Goal: Task Accomplishment & Management: Manage account settings

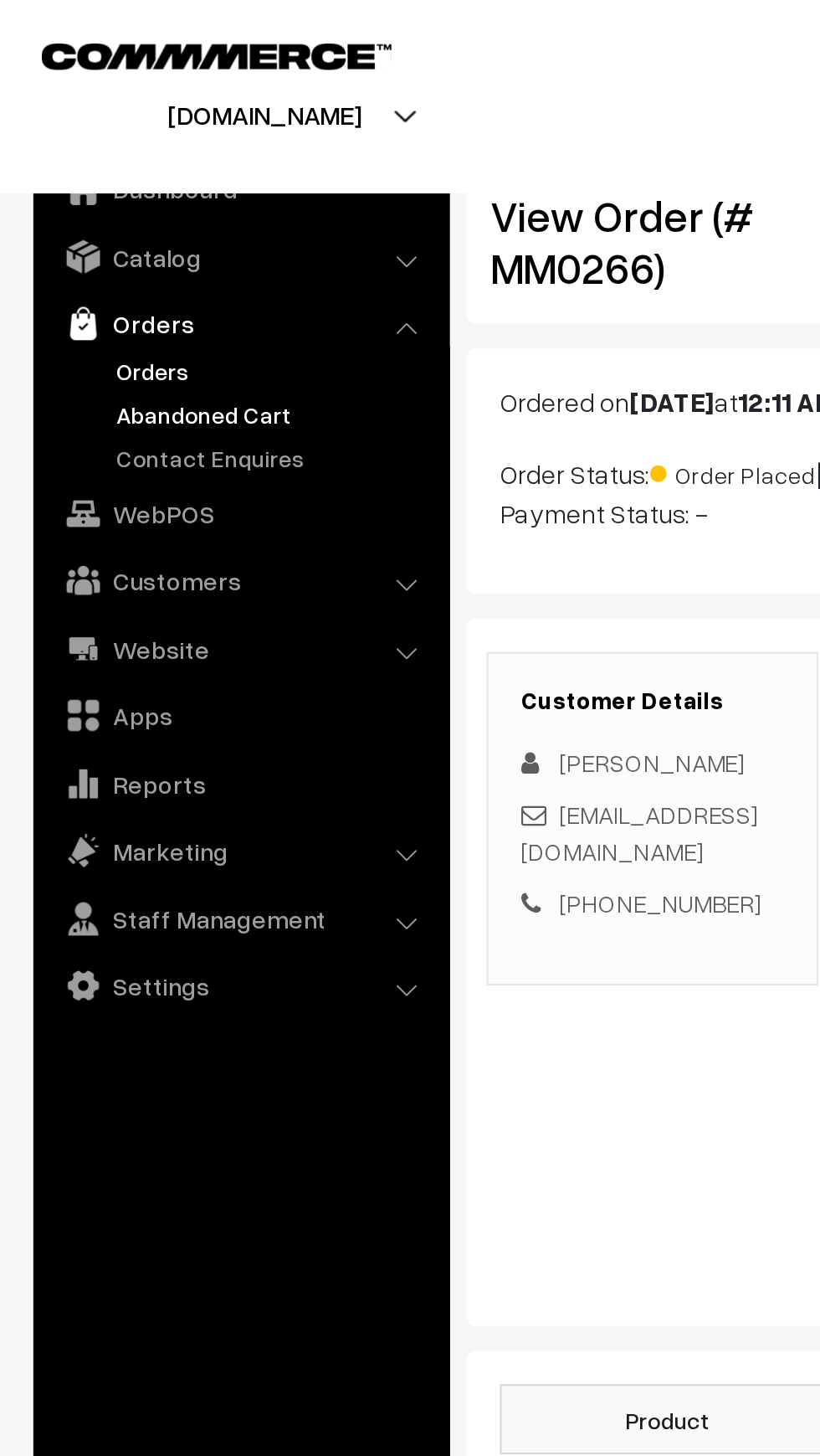
click at [76, 213] on link "Abandoned Cart" at bounding box center [137, 208] width 166 height 18
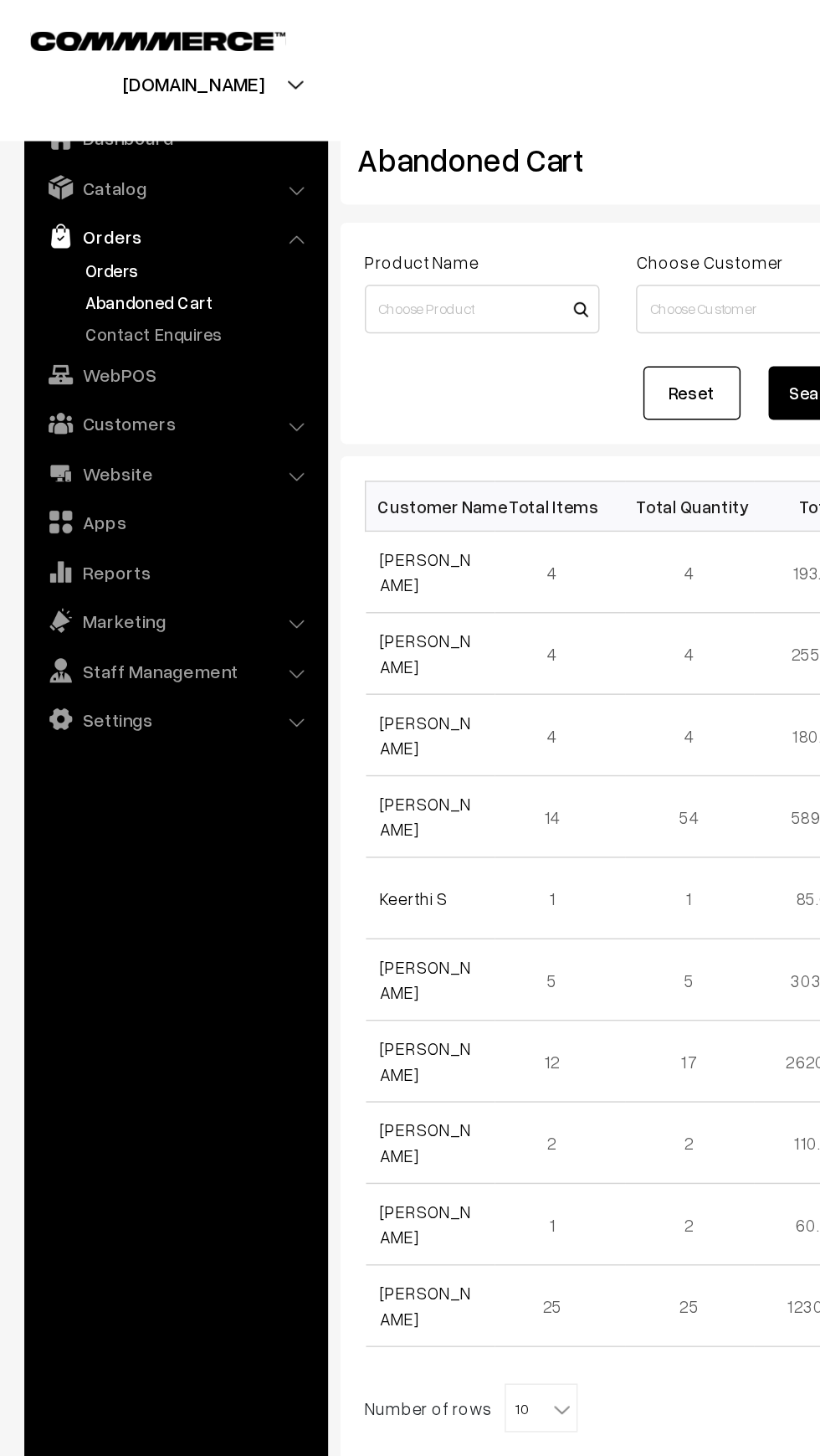
click at [69, 182] on link "Orders" at bounding box center [137, 186] width 166 height 18
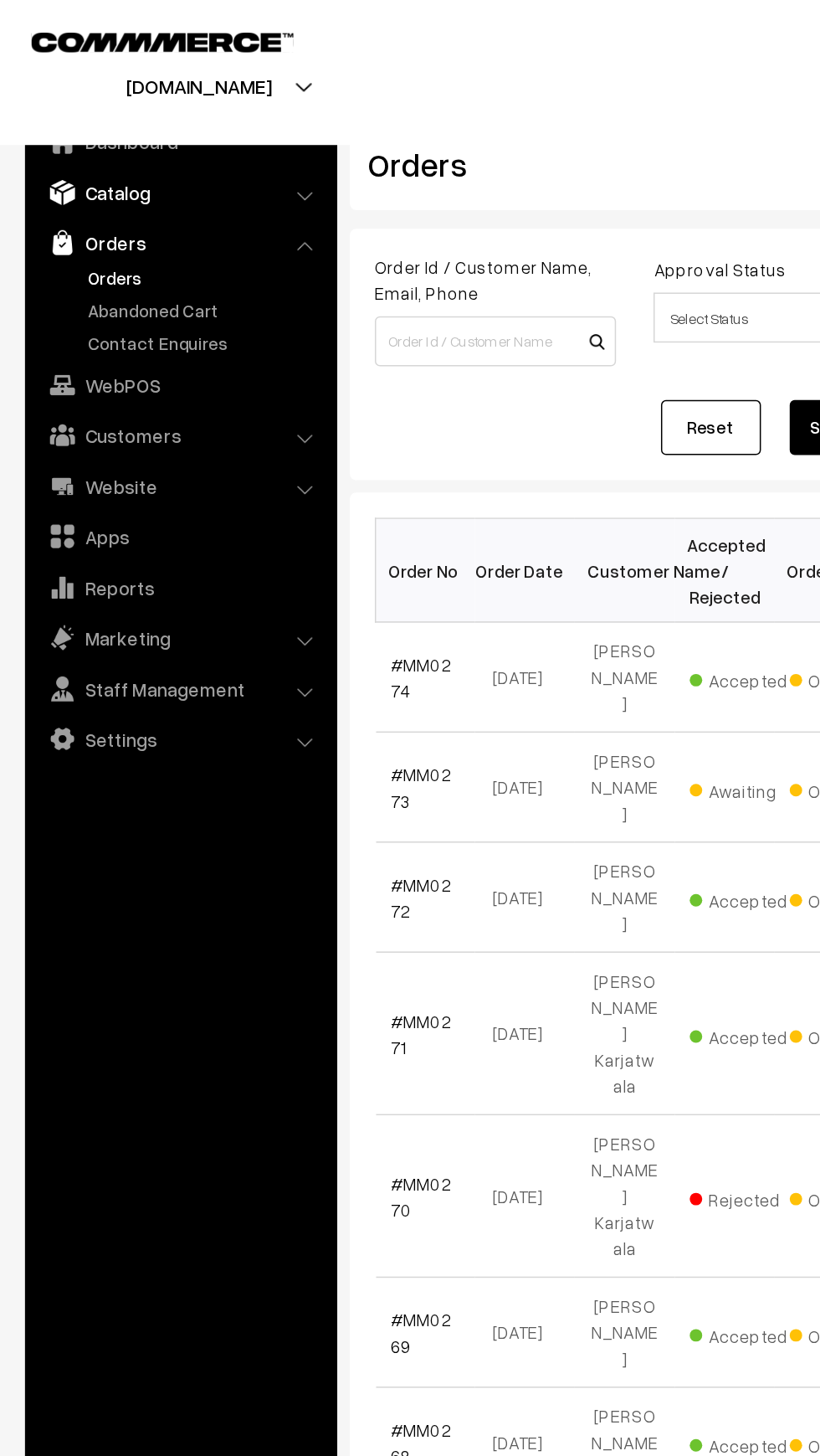
click at [59, 141] on link "Catalog" at bounding box center [120, 129] width 199 height 30
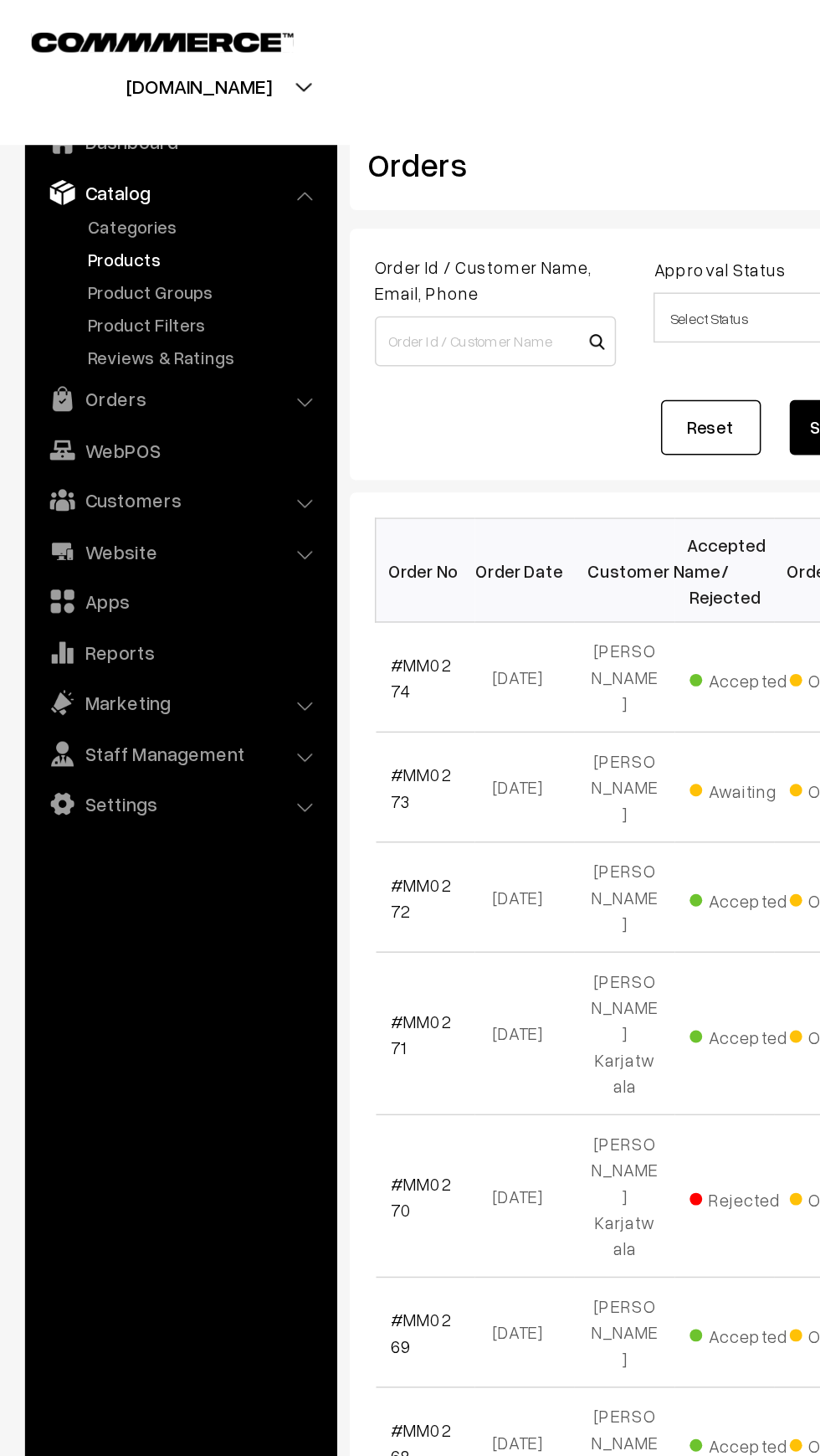
click at [70, 170] on link "Products" at bounding box center [137, 173] width 166 height 18
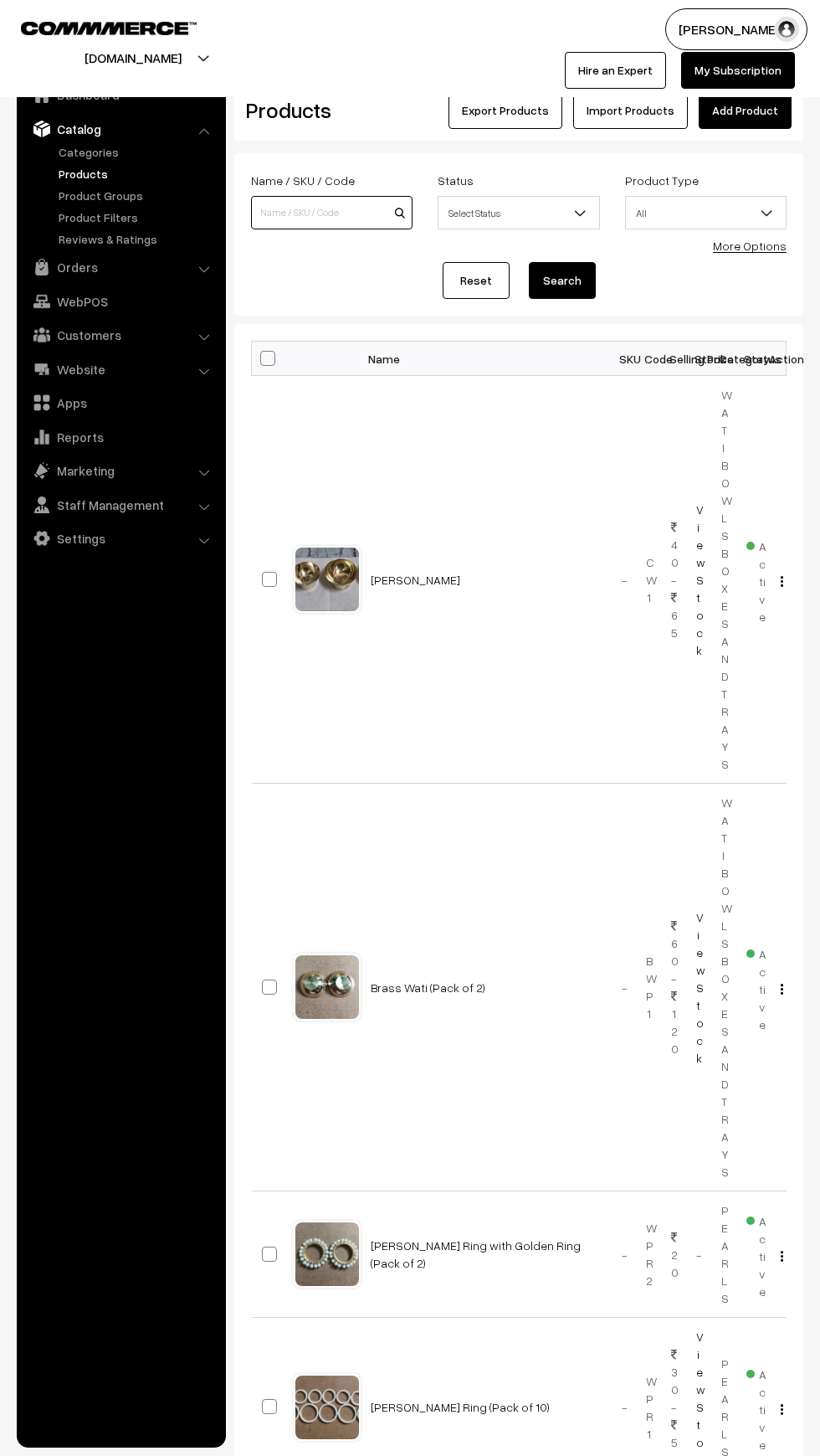
click at [284, 213] on input at bounding box center [331, 213] width 162 height 34
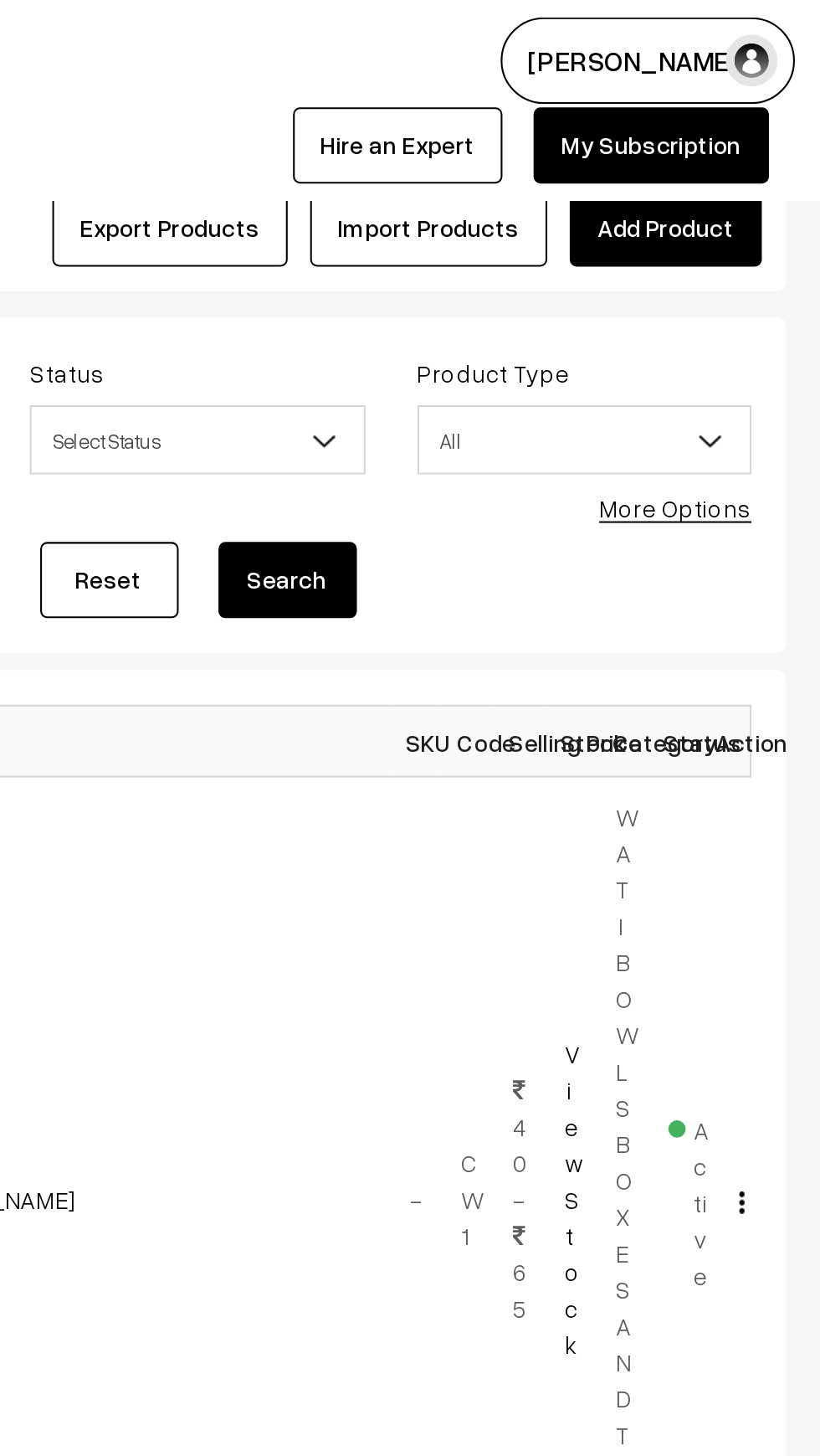
type input "Md0"
click at [554, 271] on button "Search" at bounding box center [563, 280] width 67 height 37
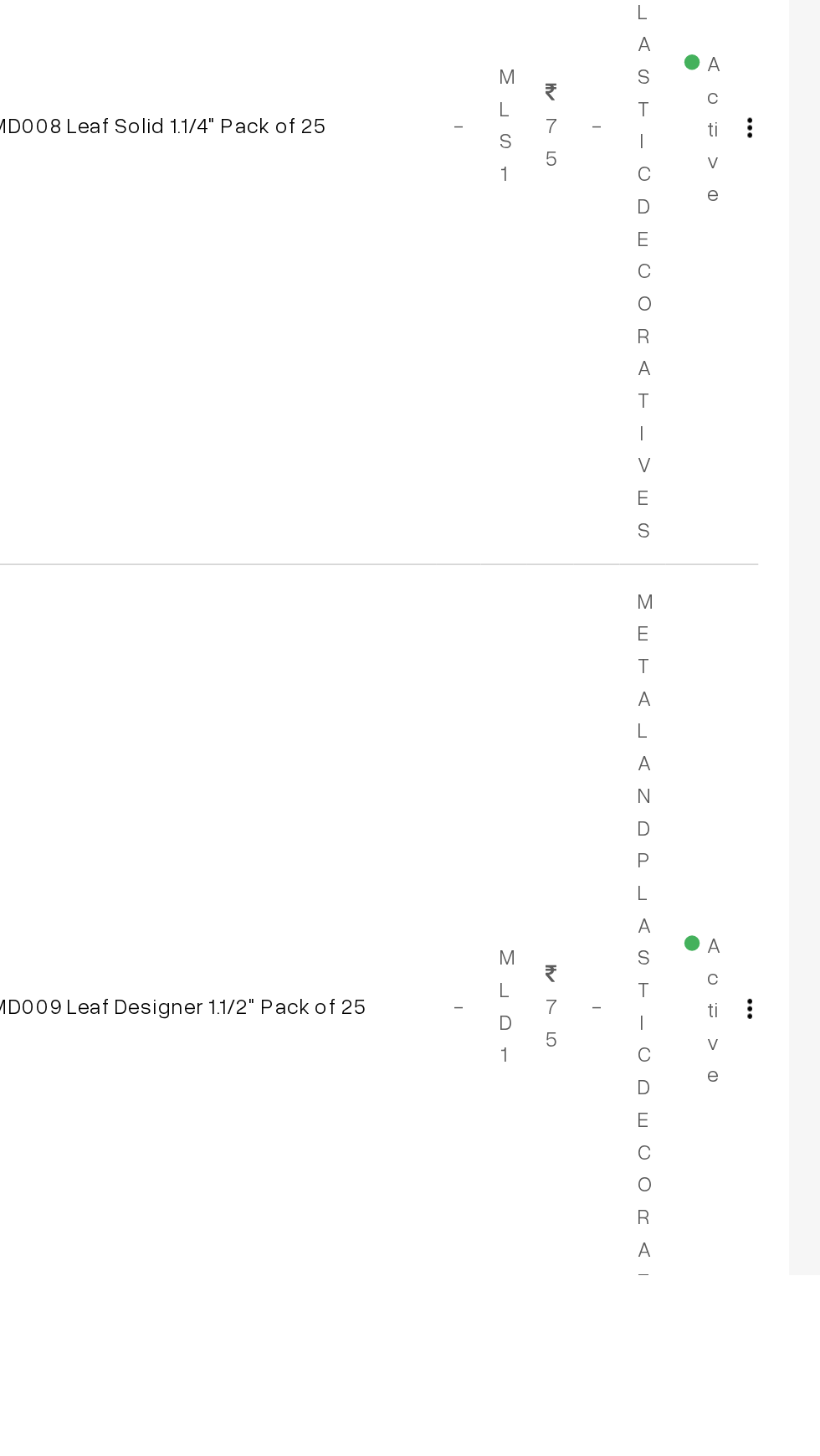
scroll to position [3696, 0]
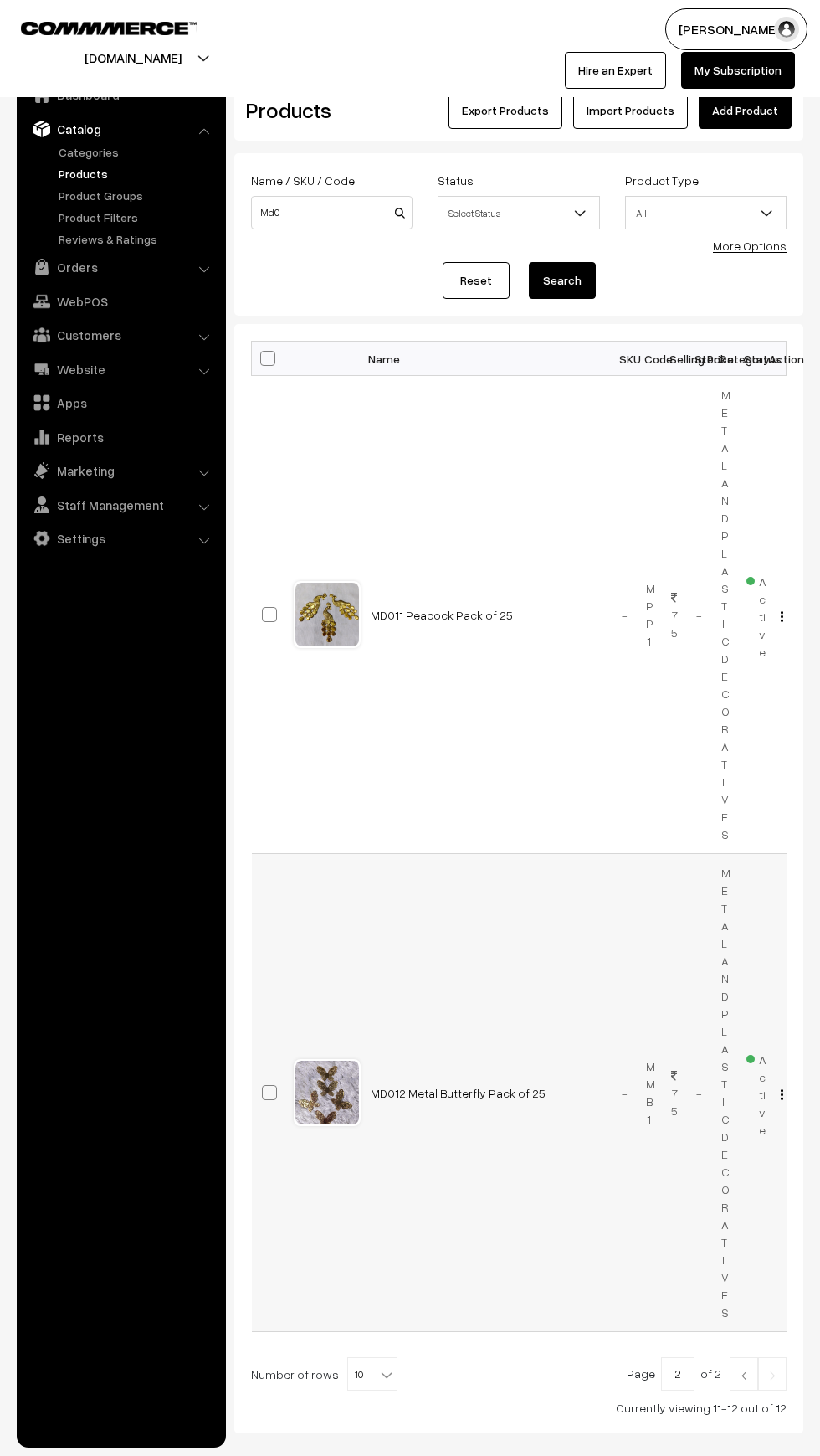
click at [782, 1096] on img "button" at bounding box center [782, 1095] width 3 height 11
click at [696, 1153] on link "Edit" at bounding box center [708, 1155] width 142 height 37
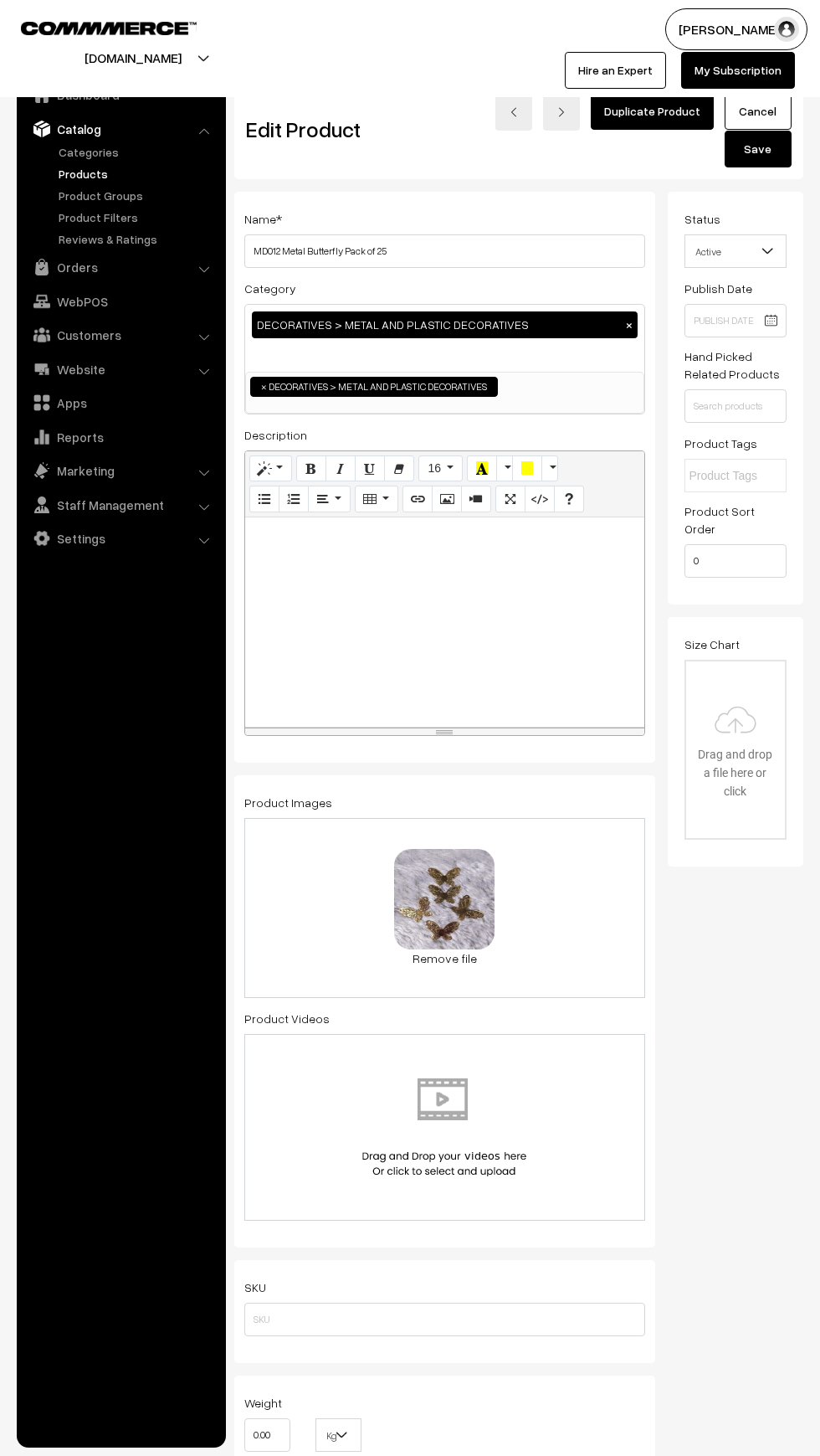
click at [709, 251] on span "Active" at bounding box center [736, 251] width 101 height 29
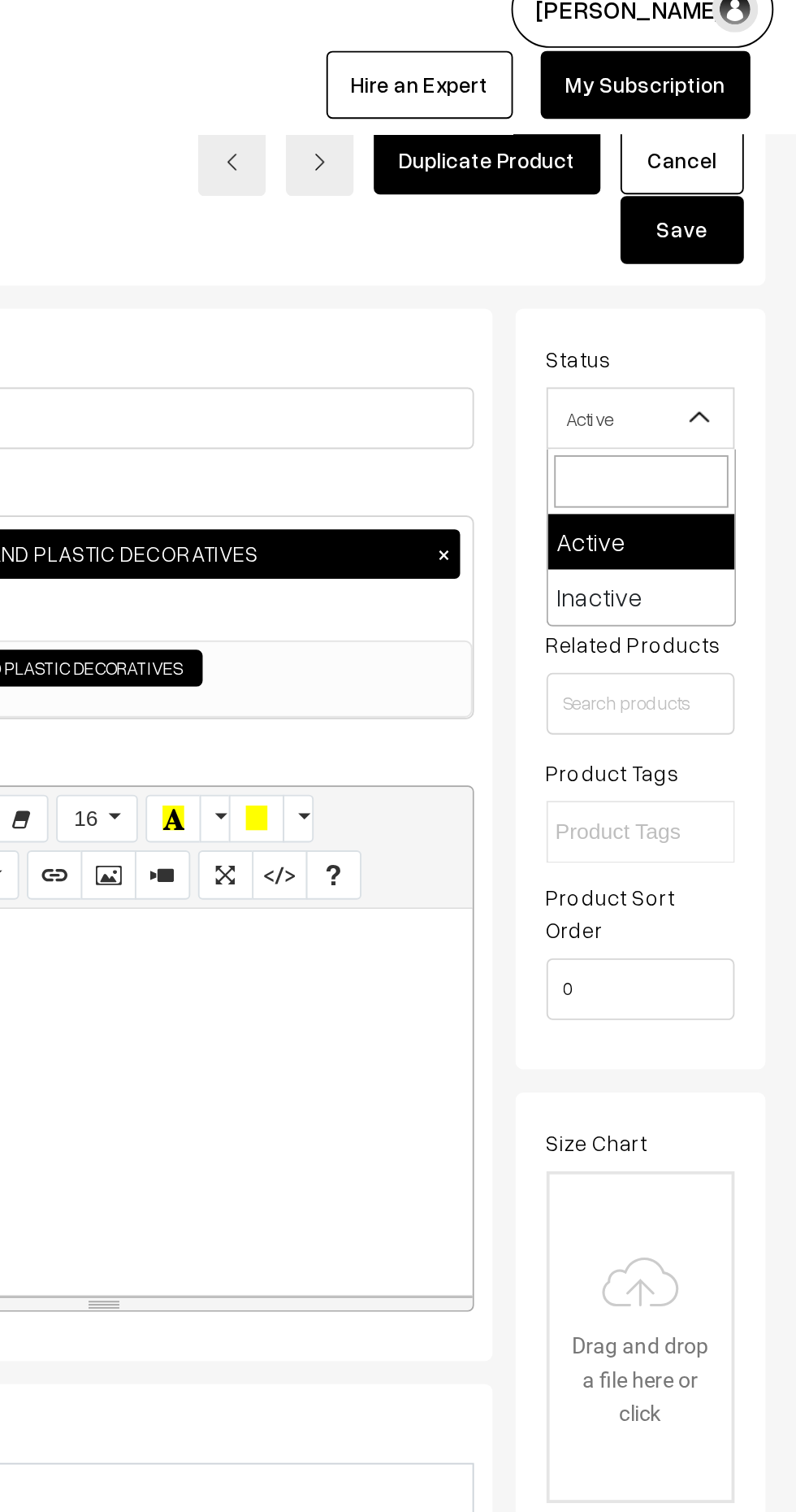
select select "2"
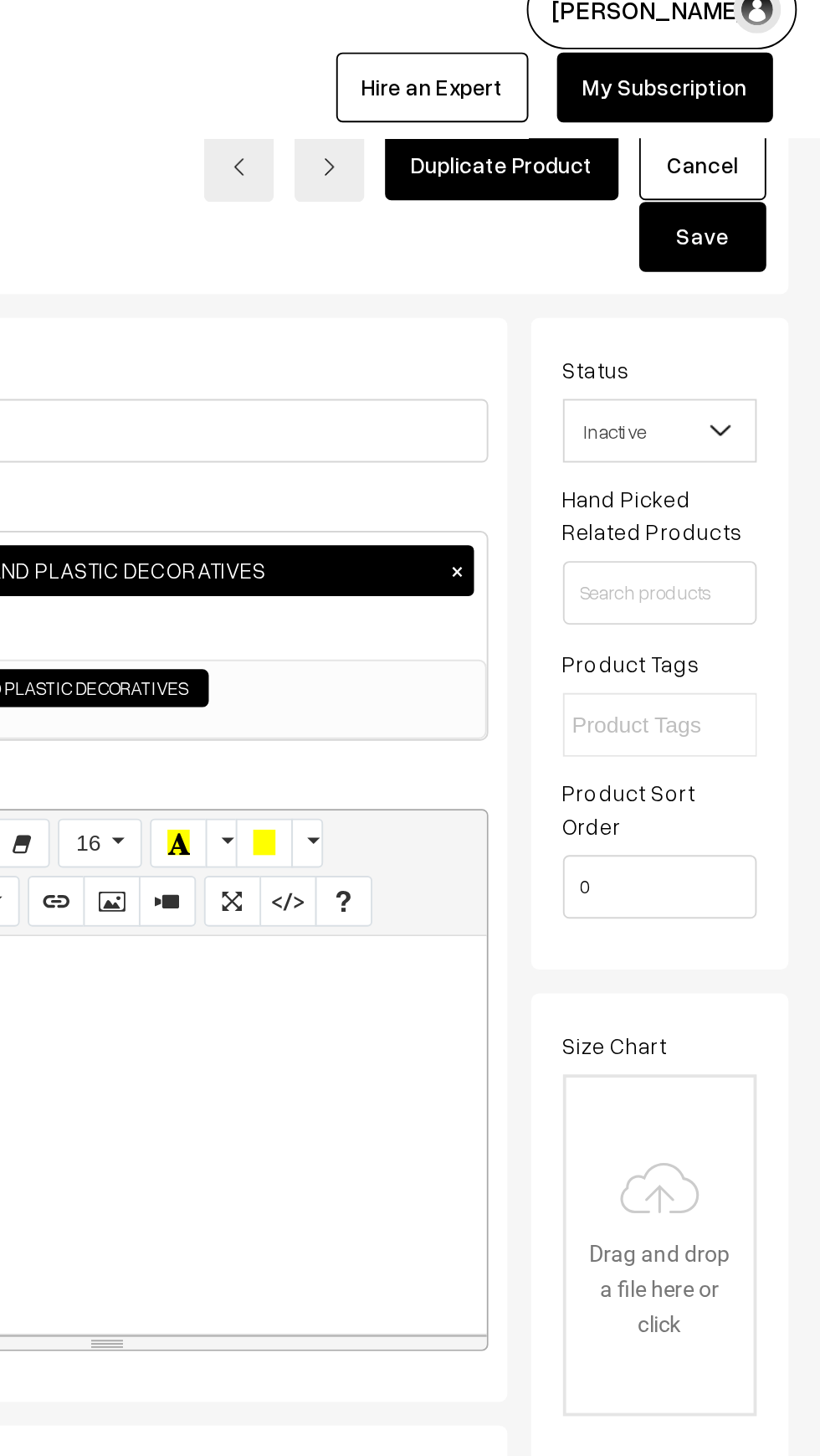
click at [751, 154] on button "Save" at bounding box center [758, 148] width 67 height 37
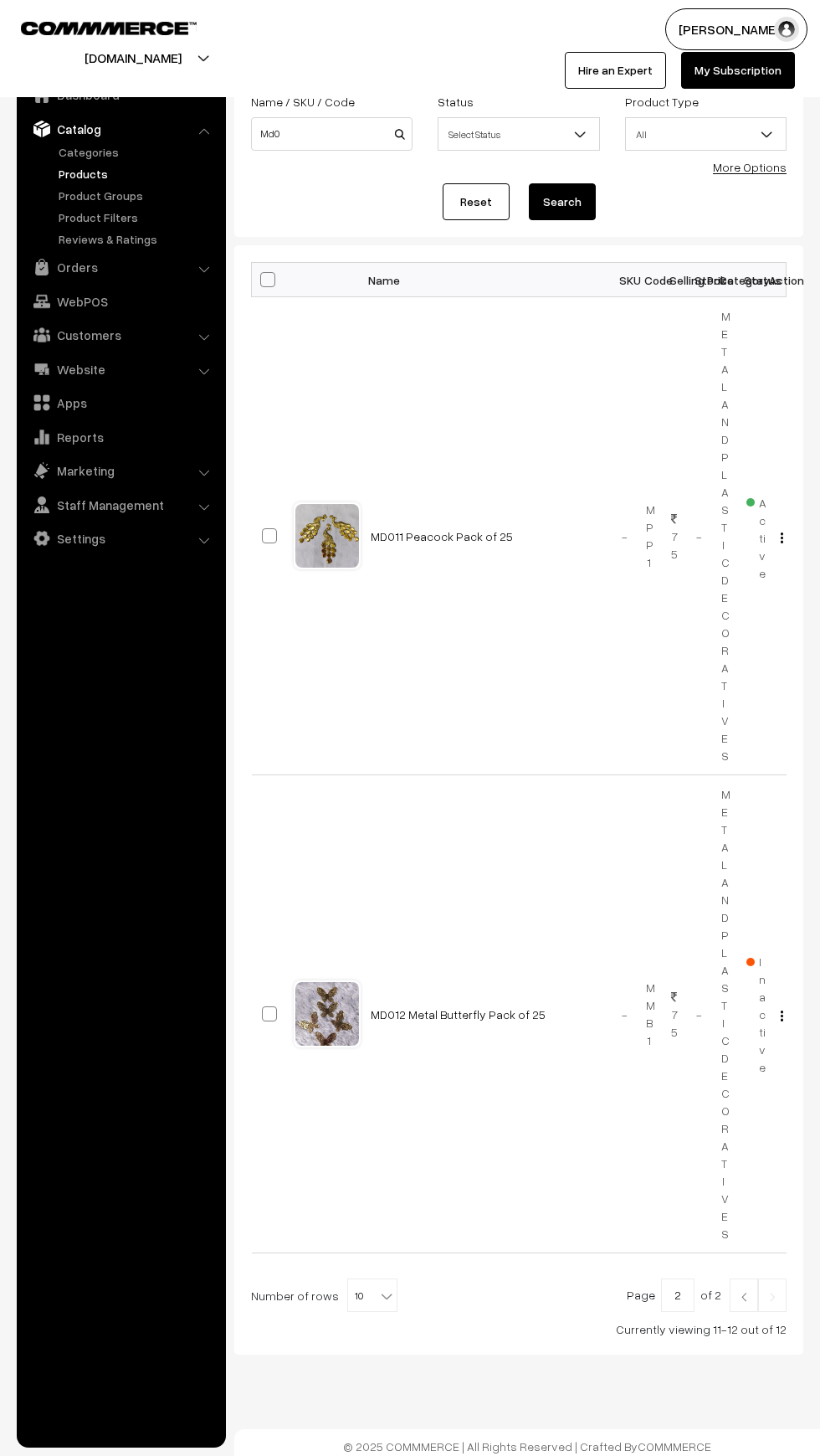
scroll to position [86, 0]
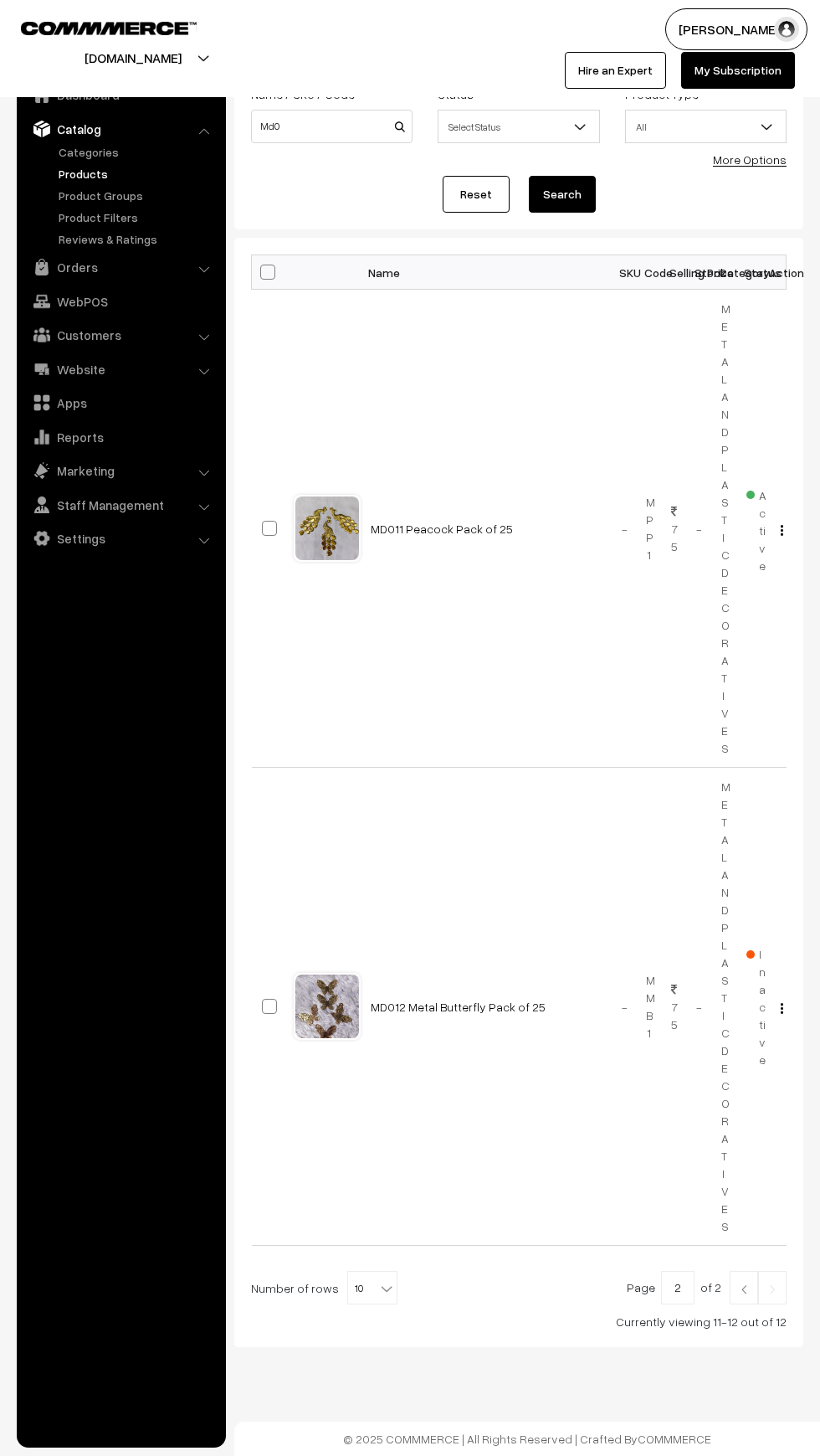
click at [687, 1287] on input "2" at bounding box center [678, 1287] width 34 height 34
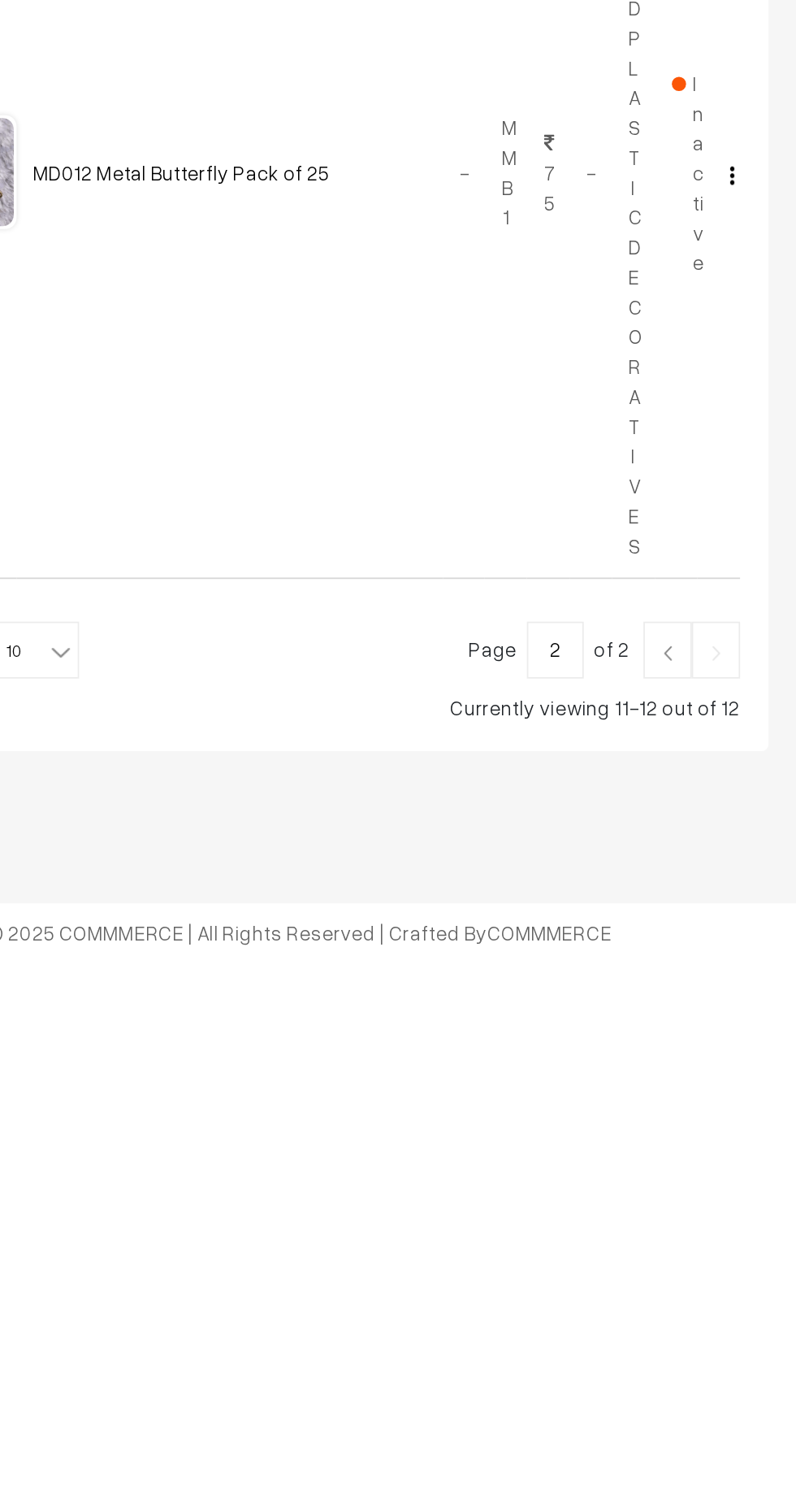
scroll to position [0, 0]
click at [717, 1341] on img at bounding box center [722, 1336] width 15 height 10
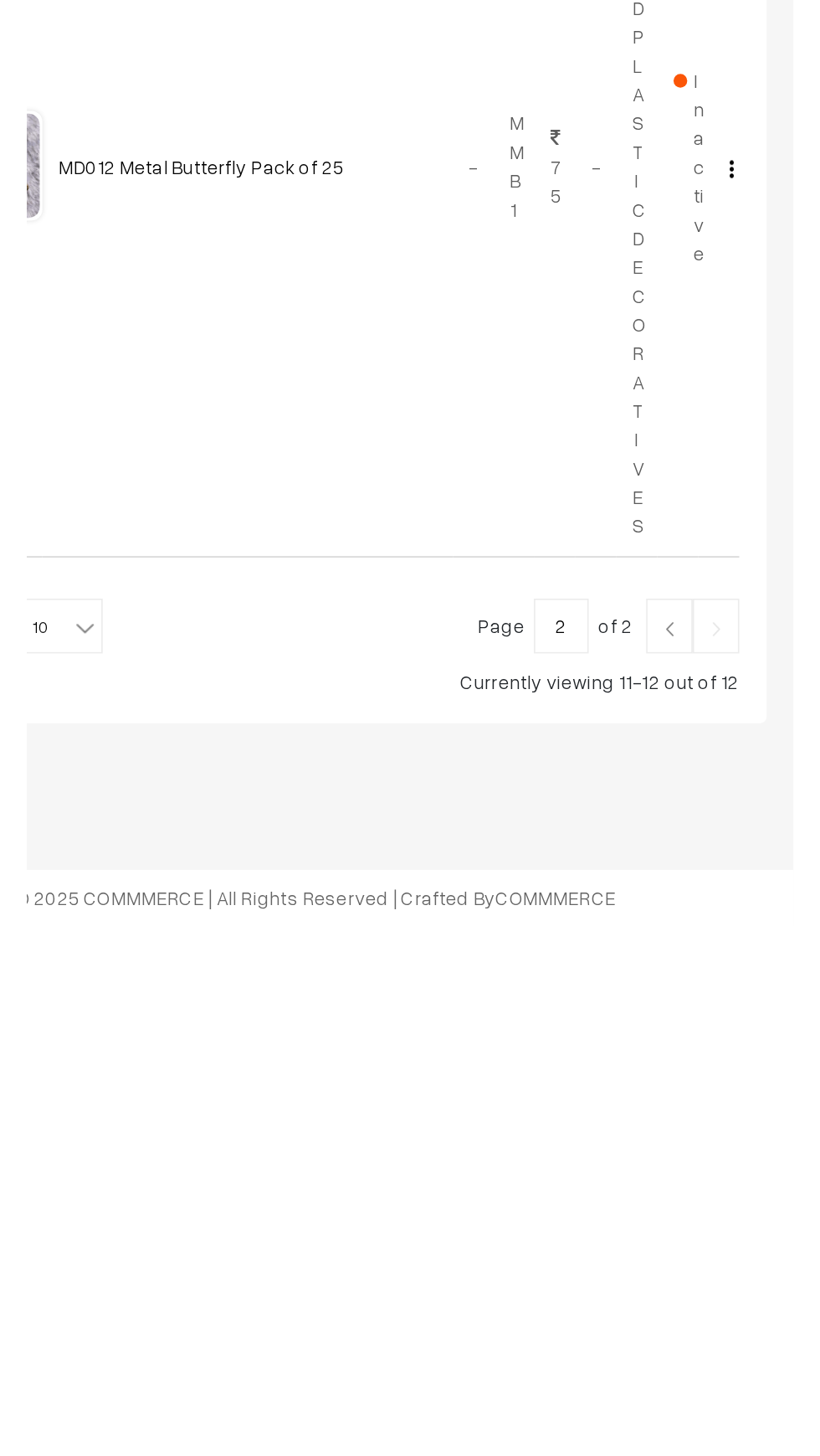
scroll to position [43, 0]
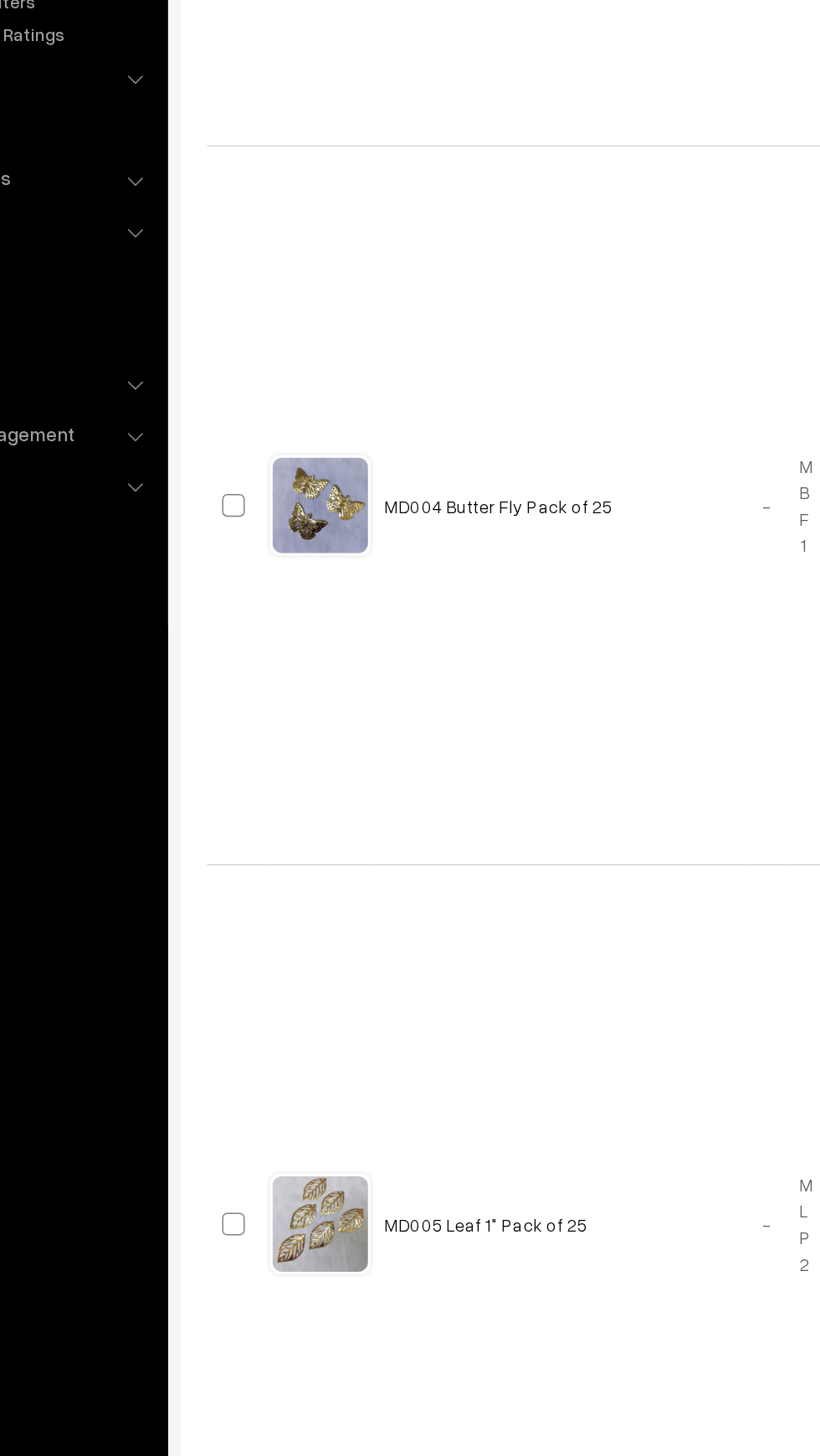
scroll to position [1975, 0]
